Goal: Information Seeking & Learning: Learn about a topic

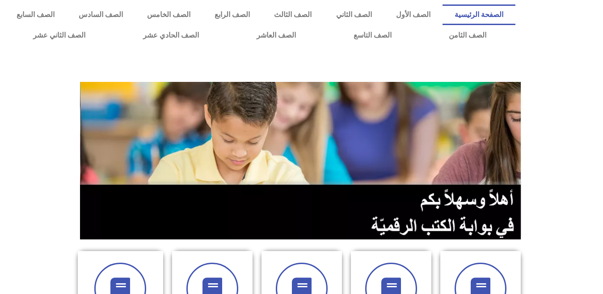
scroll to position [68, 0]
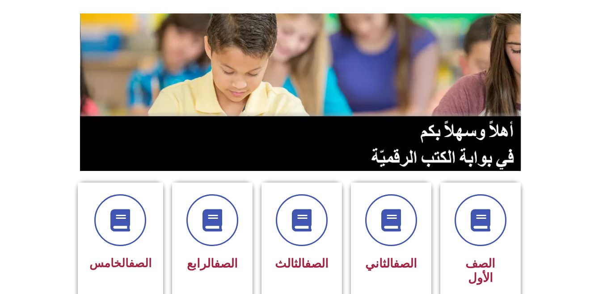
click at [119, 231] on icon at bounding box center [120, 220] width 22 height 22
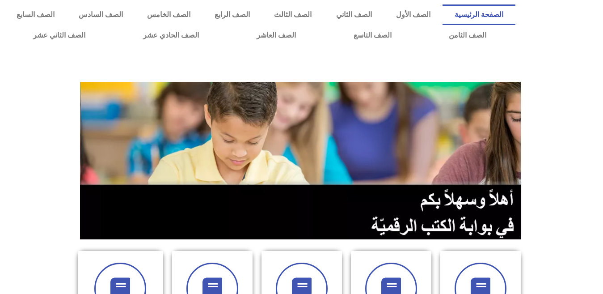
scroll to position [257, 0]
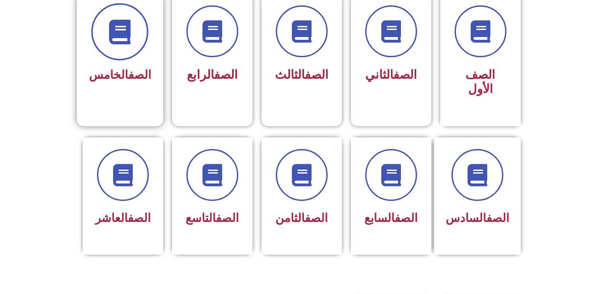
click at [116, 46] on span at bounding box center [119, 31] width 57 height 57
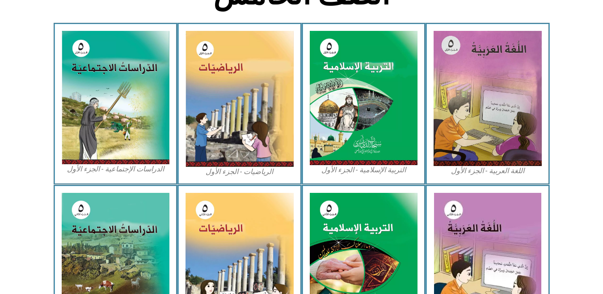
scroll to position [506, 0]
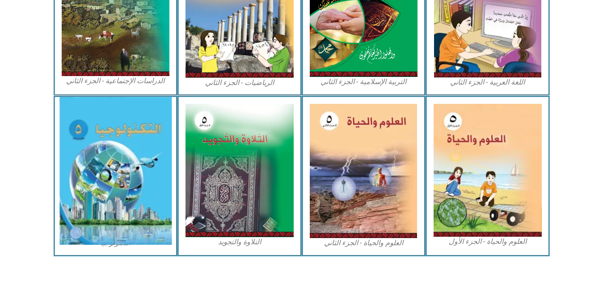
click at [92, 158] on img at bounding box center [115, 170] width 113 height 147
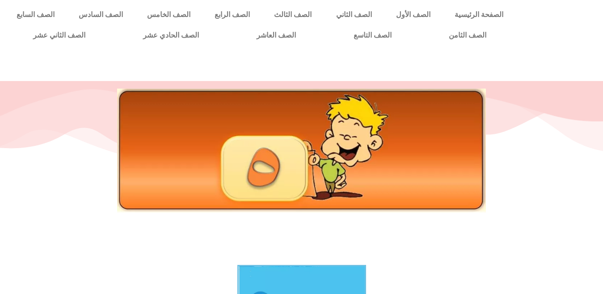
scroll to position [257, 0]
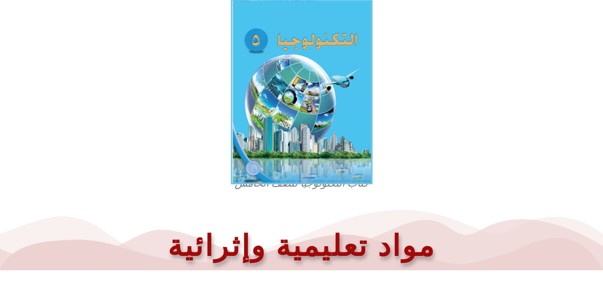
click at [281, 102] on img at bounding box center [302, 91] width 142 height 185
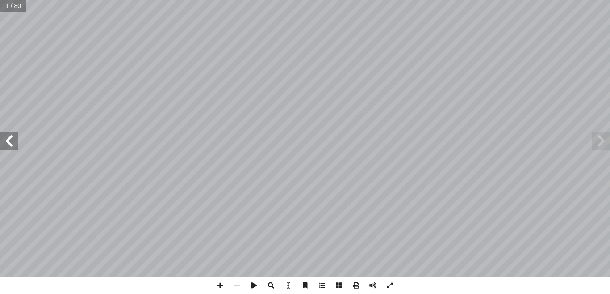
click at [10, 140] on span at bounding box center [9, 141] width 18 height 18
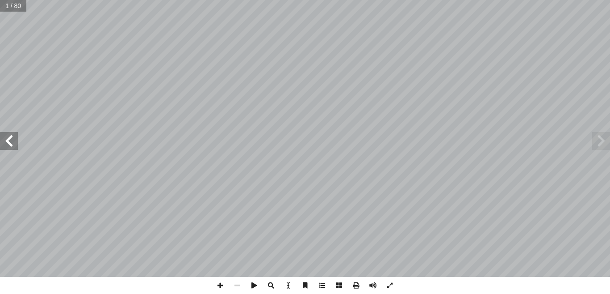
click at [10, 140] on span at bounding box center [9, 141] width 18 height 18
click at [11, 140] on span at bounding box center [9, 141] width 18 height 18
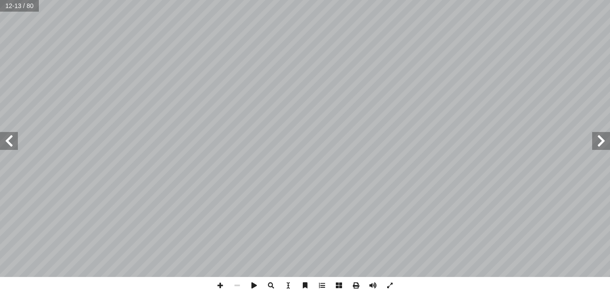
click at [11, 140] on span at bounding box center [9, 141] width 18 height 18
click at [220, 281] on span at bounding box center [220, 285] width 17 height 17
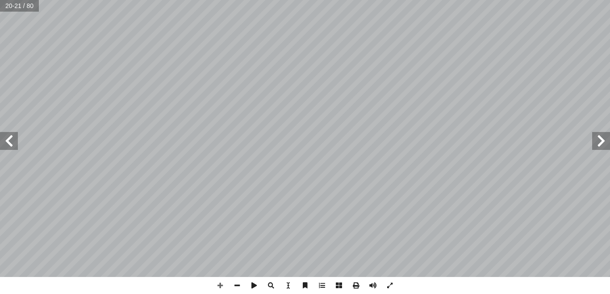
click at [11, 145] on span at bounding box center [9, 141] width 18 height 18
click at [17, 147] on span at bounding box center [9, 141] width 18 height 18
